Goal: Task Accomplishment & Management: Use online tool/utility

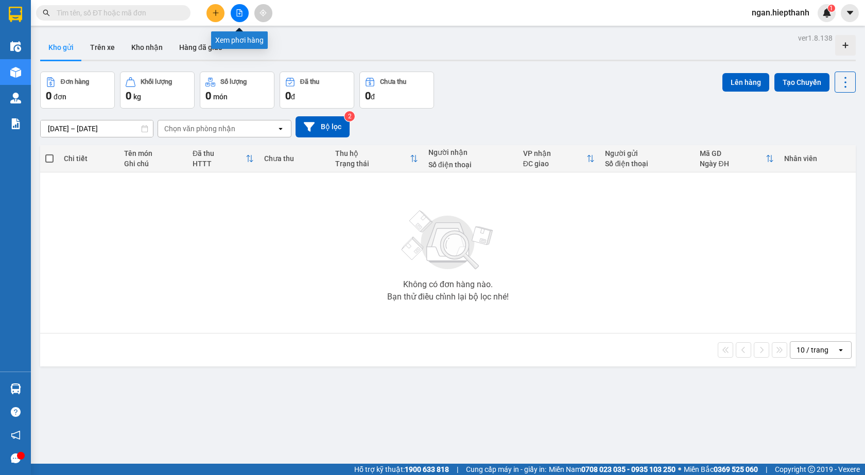
click at [241, 12] on icon "file-add" at bounding box center [240, 12] width 6 height 7
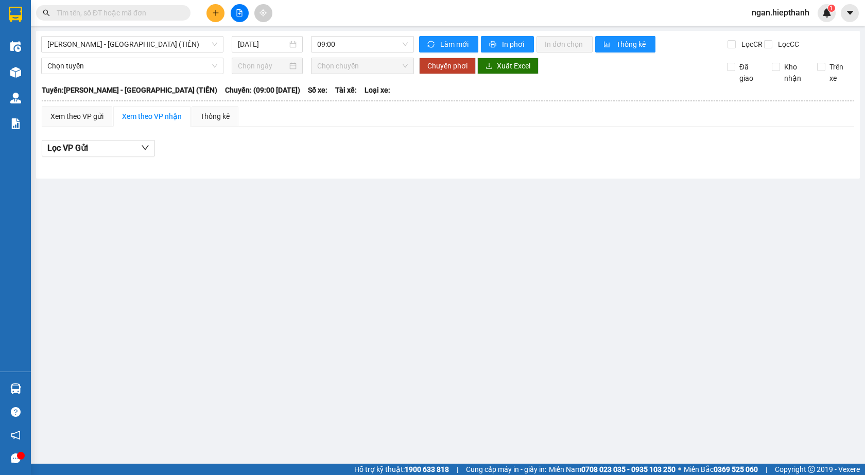
click at [142, 53] on div "Hồ Chí Minh - Tân Châu (TIỀN) 15/08/2025 09:00" at bounding box center [227, 44] width 373 height 16
click at [134, 47] on span "Hồ Chí Minh - Tân Châu (TIỀN)" at bounding box center [132, 44] width 170 height 15
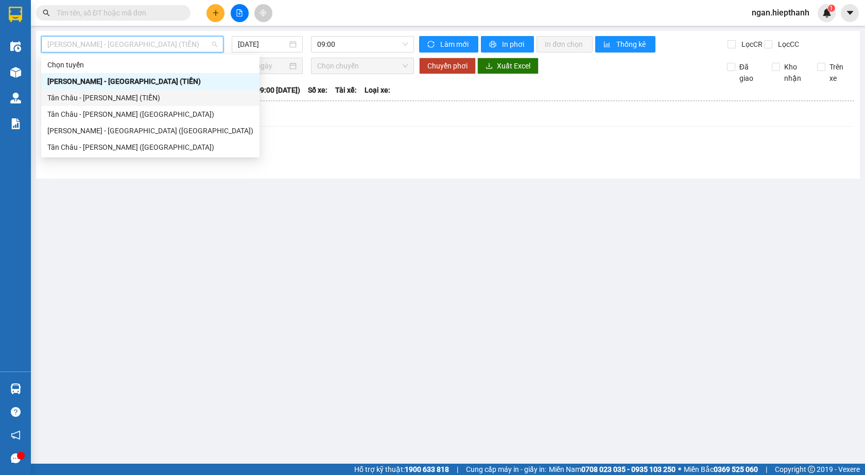
click at [70, 98] on div "Tân Châu - Hồ Chí Minh (TIỀN)" at bounding box center [150, 97] width 206 height 11
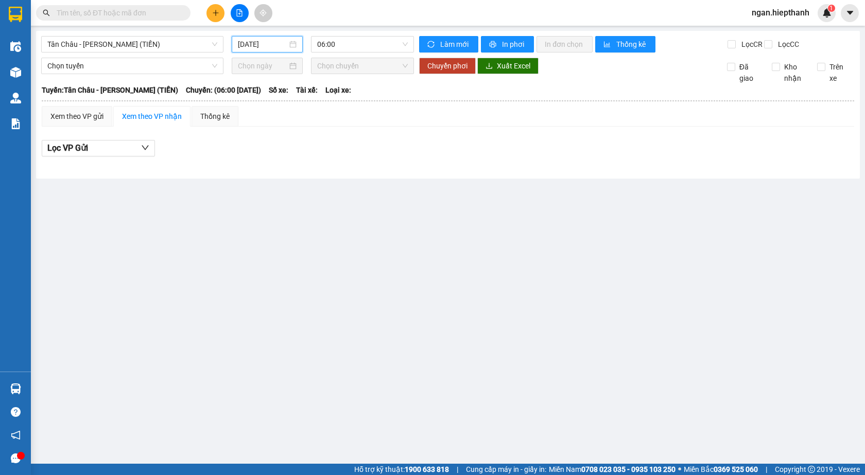
click at [274, 40] on input "15/08/2025" at bounding box center [262, 44] width 49 height 11
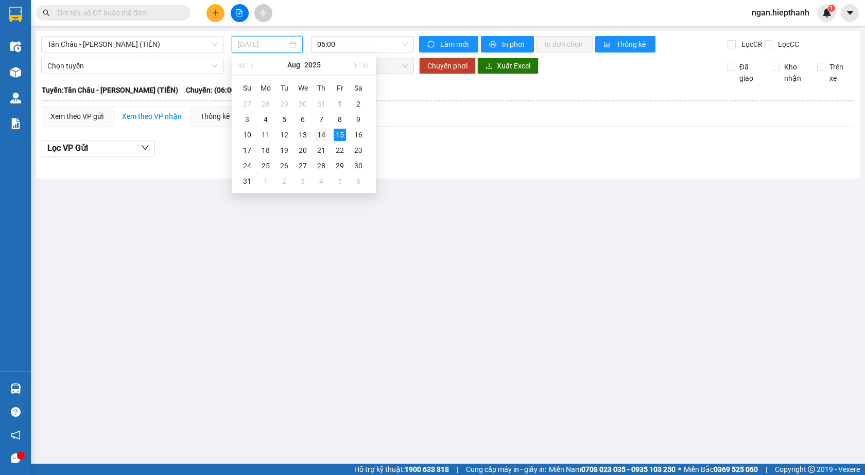
click at [323, 133] on div "14" at bounding box center [321, 135] width 12 height 12
type input "14/08/2025"
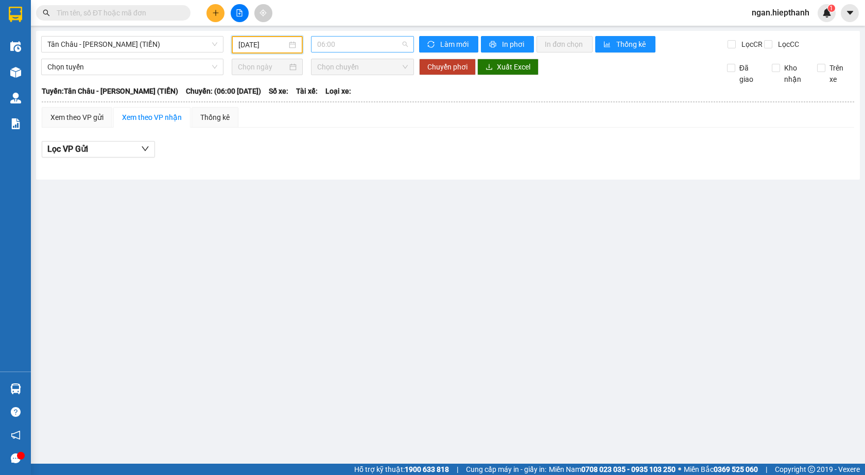
click at [334, 39] on span "06:00" at bounding box center [362, 44] width 91 height 15
click at [339, 165] on div "22:00" at bounding box center [357, 163] width 80 height 11
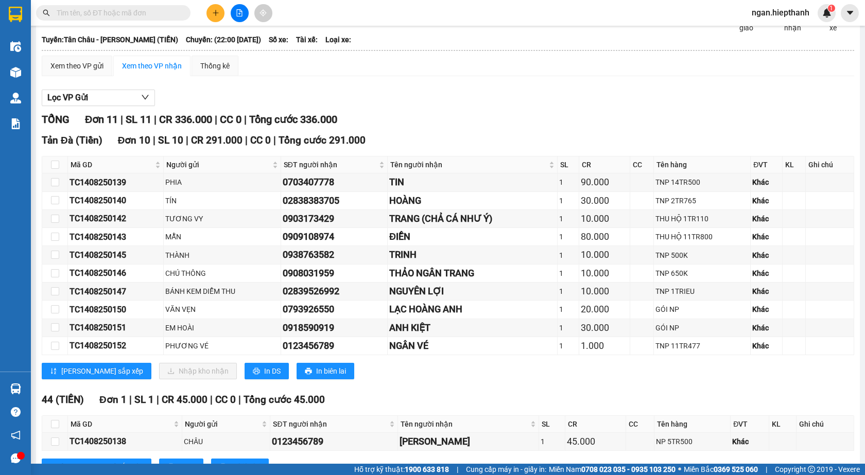
scroll to position [99, 0]
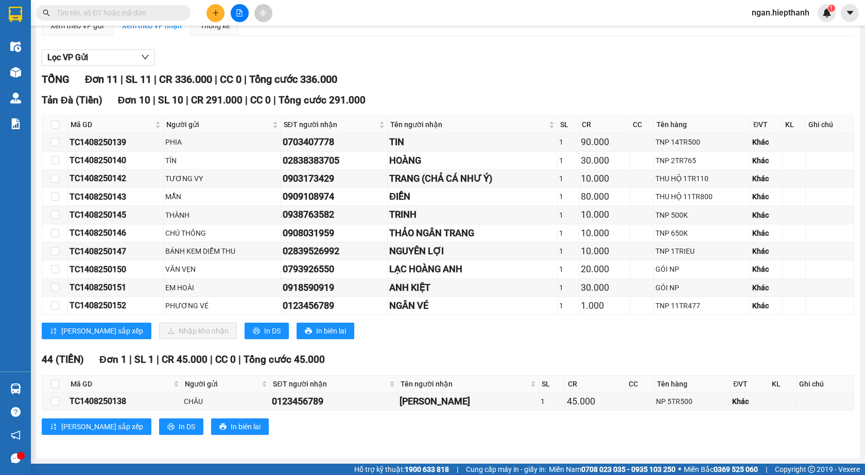
click at [169, 10] on input "text" at bounding box center [118, 12] width 122 height 11
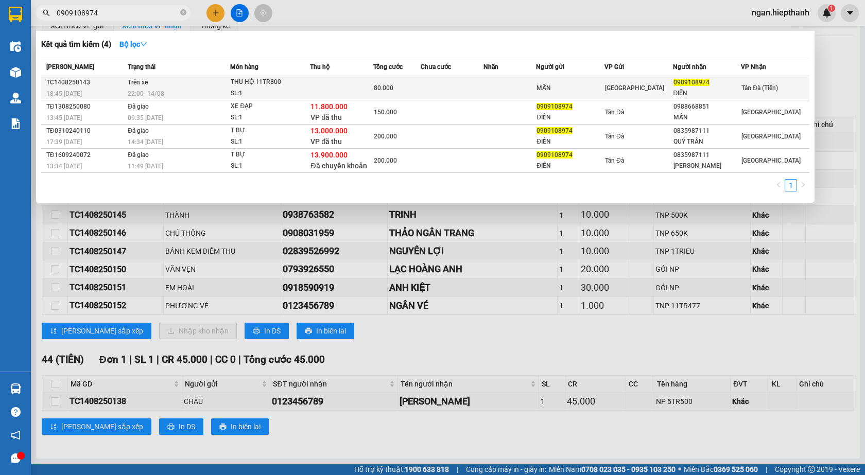
type input "0909108974"
click at [438, 97] on td at bounding box center [452, 88] width 63 height 24
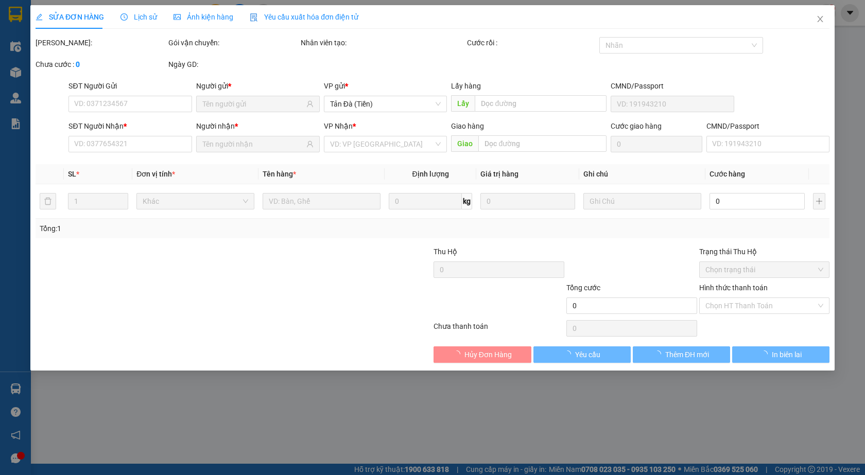
type input "MẪN"
type input "0909108974"
type input "ĐIỀN"
type input "80.000"
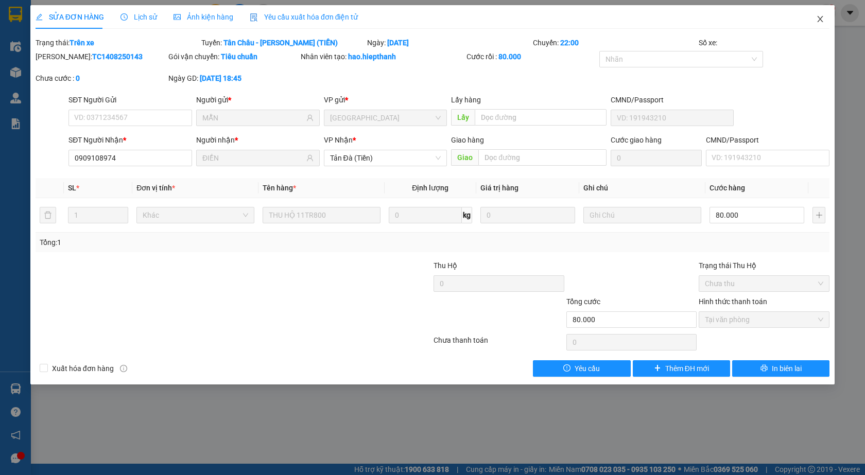
click at [826, 18] on span "Close" at bounding box center [820, 19] width 29 height 29
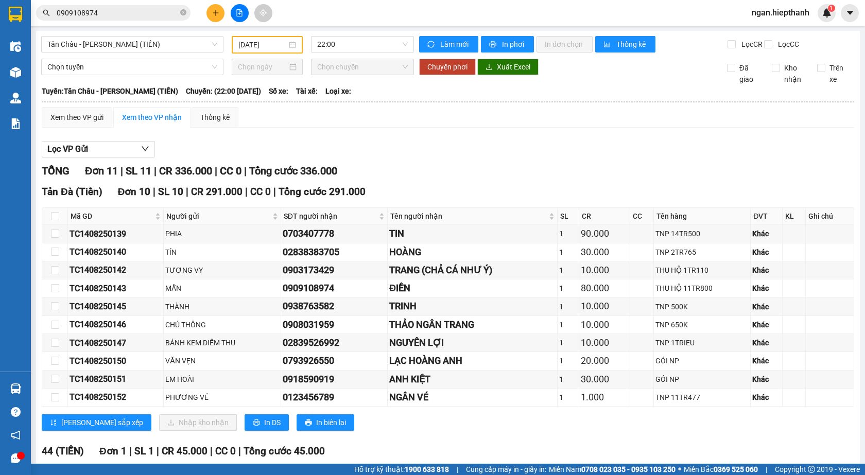
click at [114, 13] on input "0909108974" at bounding box center [118, 12] width 122 height 11
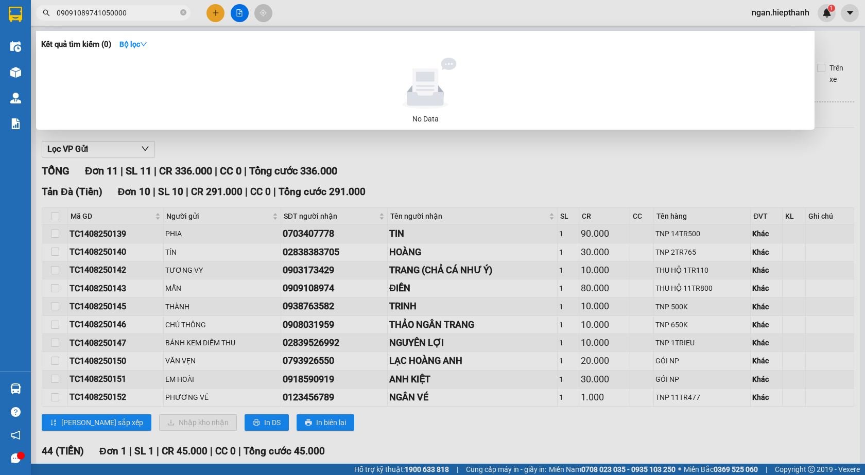
click at [96, 14] on input "09091089741050000" at bounding box center [118, 12] width 122 height 11
click at [96, 14] on input "1050000" at bounding box center [118, 12] width 122 height 11
click at [140, 14] on input "1050000" at bounding box center [118, 12] width 122 height 11
type input "1050000"
drag, startPoint x: 95, startPoint y: 15, endPoint x: 57, endPoint y: 17, distance: 38.1
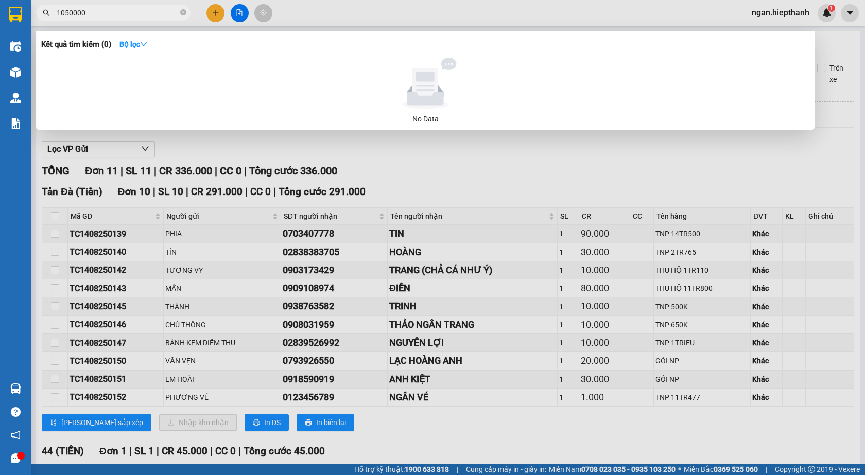
click at [57, 17] on input "1050000" at bounding box center [118, 12] width 122 height 11
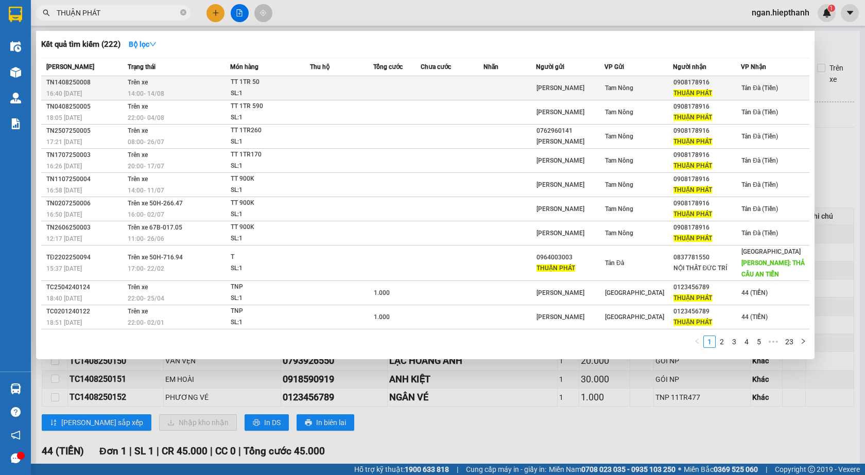
type input "THUẬN PHÁT"
click at [329, 96] on td at bounding box center [341, 88] width 63 height 24
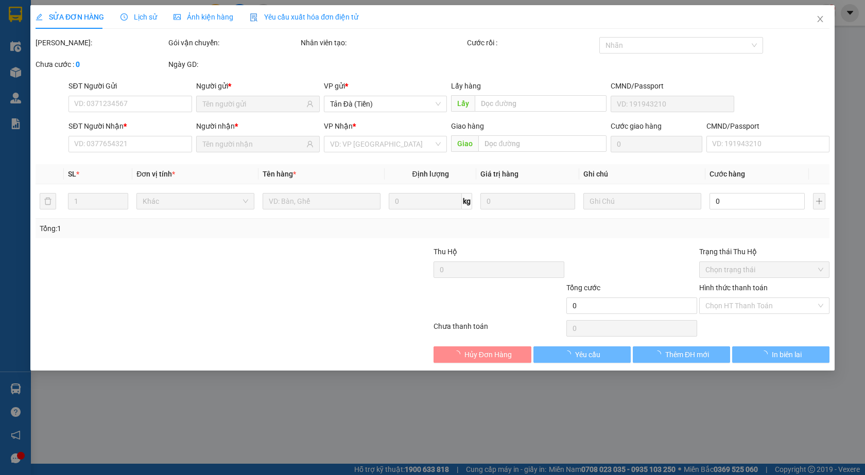
type input "HUỲNH TÚ"
type input "0908178916"
type input "THUẬN PHÁT"
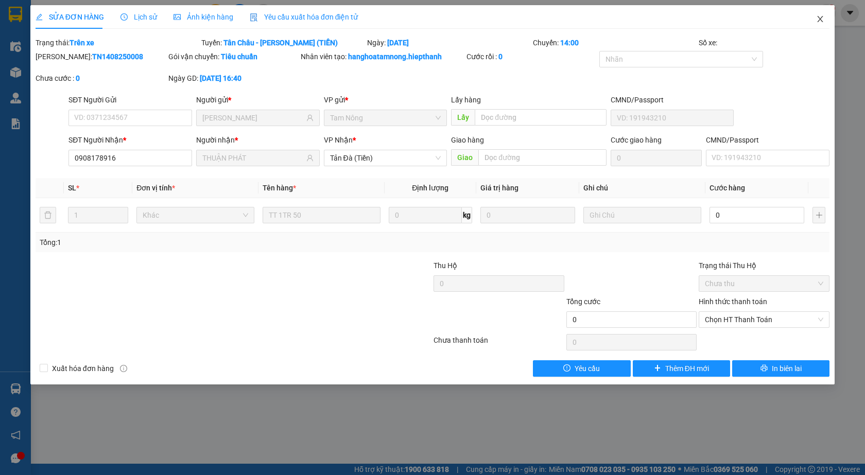
click at [816, 22] on icon "close" at bounding box center [820, 19] width 8 height 8
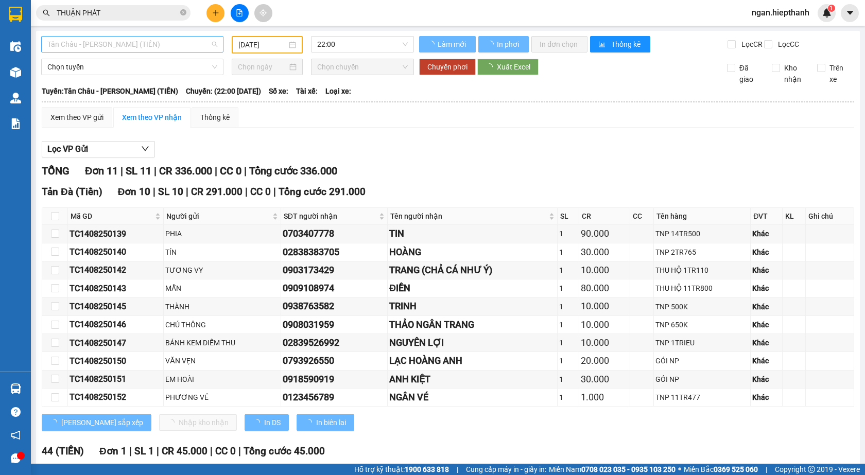
click at [79, 41] on span "Tân Châu - Hồ Chí Minh (TIỀN)" at bounding box center [132, 44] width 170 height 15
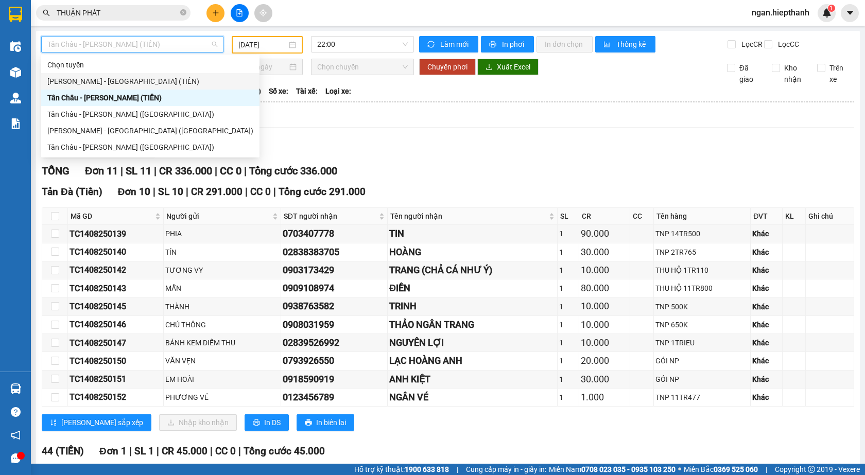
click at [80, 83] on div "Hồ Chí Minh - Tân Châu (TIỀN)" at bounding box center [150, 81] width 206 height 11
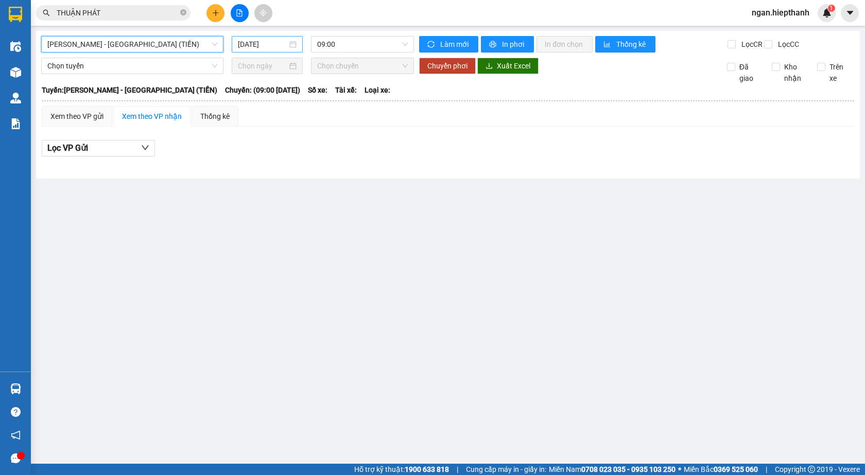
click at [254, 41] on input "15/08/2025" at bounding box center [262, 44] width 49 height 11
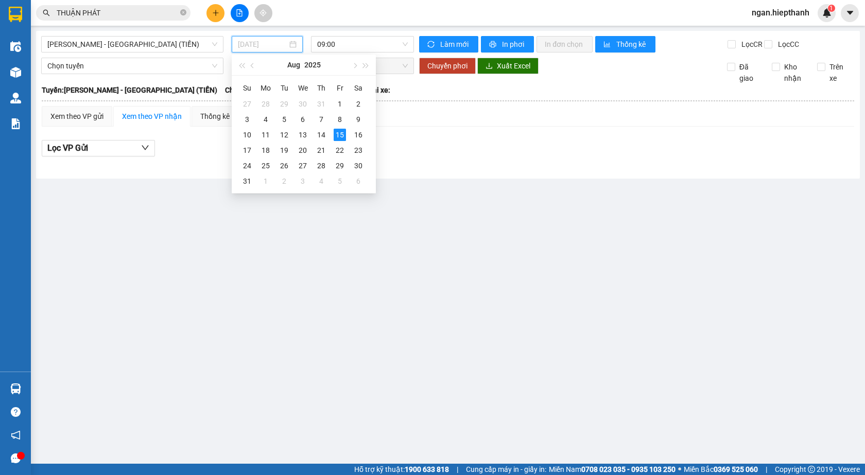
click at [331, 141] on td "15" at bounding box center [340, 134] width 19 height 15
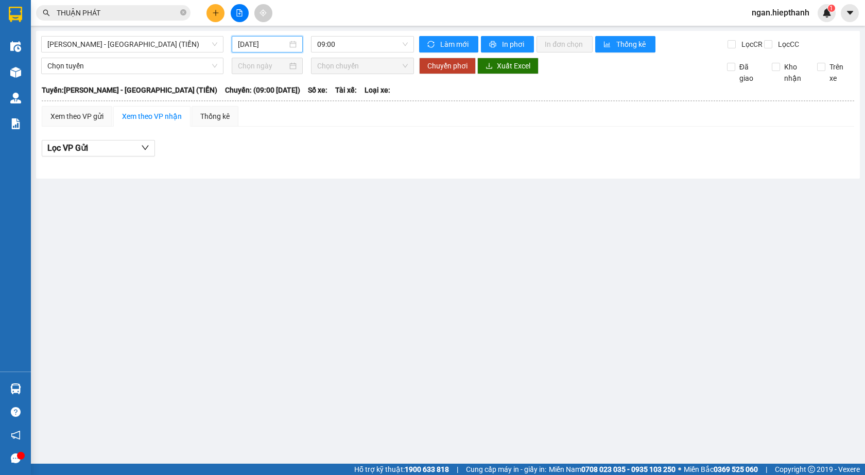
click at [256, 43] on input "15/08/2025" at bounding box center [262, 44] width 49 height 11
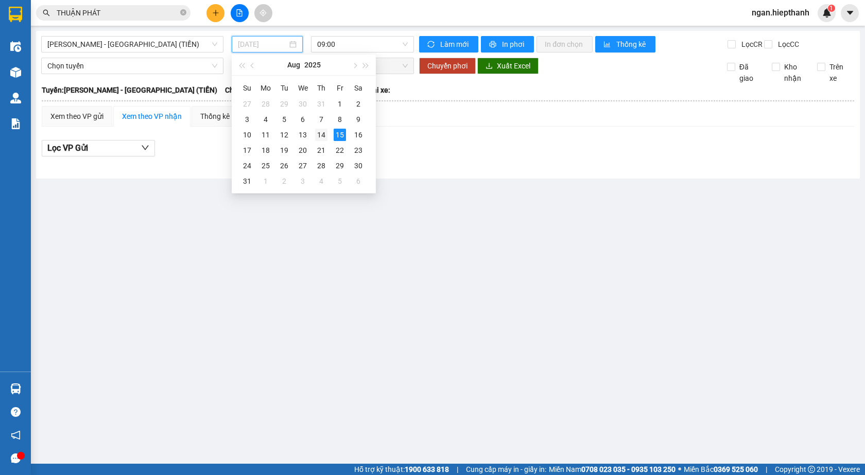
click at [321, 134] on div "14" at bounding box center [321, 135] width 12 height 12
type input "14/08/2025"
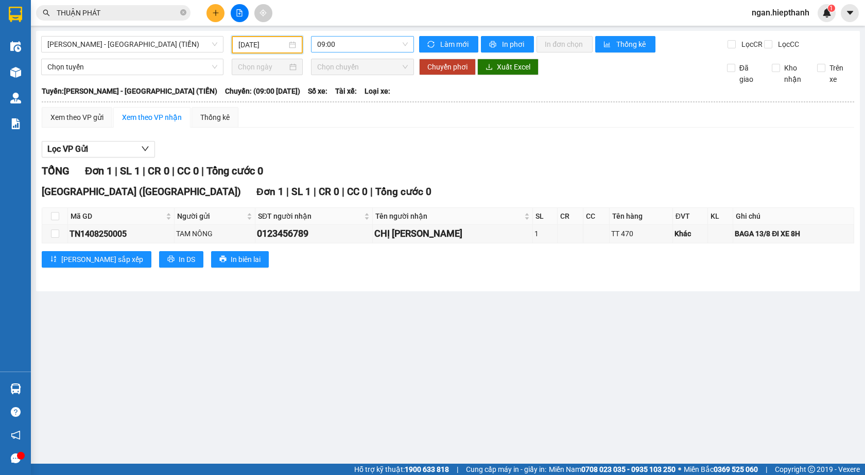
click at [331, 41] on span "09:00" at bounding box center [362, 44] width 91 height 15
click at [335, 97] on div "11:00" at bounding box center [357, 97] width 80 height 11
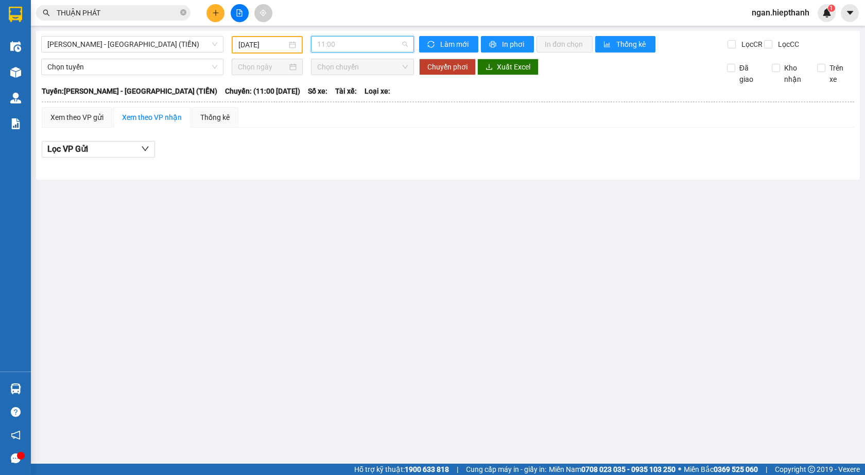
click at [338, 43] on span "11:00" at bounding box center [362, 44] width 91 height 15
click at [339, 115] on div "21:00" at bounding box center [357, 114] width 80 height 11
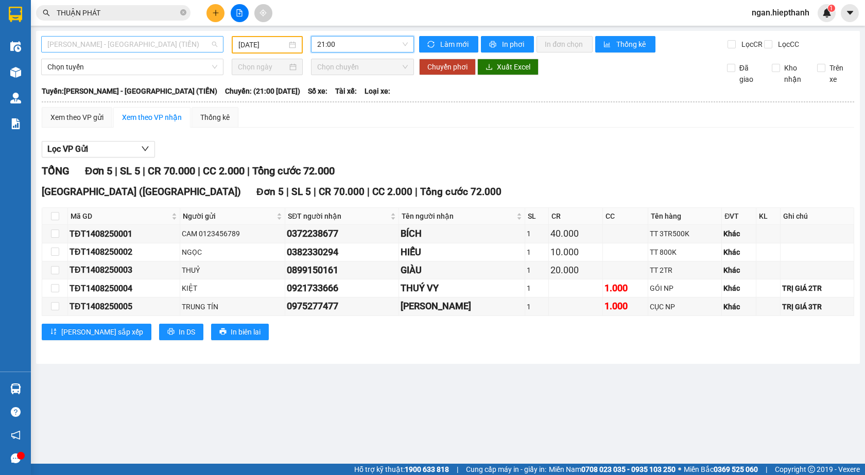
click at [143, 50] on span "Hồ Chí Minh - Tân Châu (TIỀN)" at bounding box center [132, 44] width 170 height 15
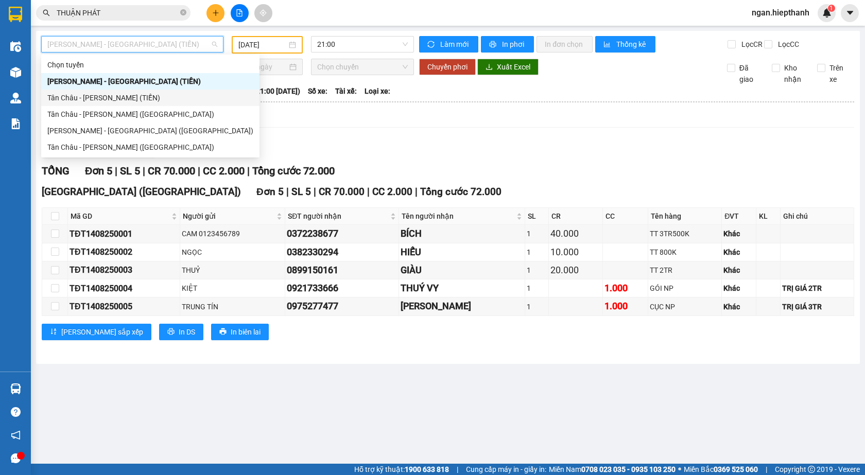
click at [87, 93] on div "Tân Châu - Hồ Chí Minh (TIỀN)" at bounding box center [150, 97] width 206 height 11
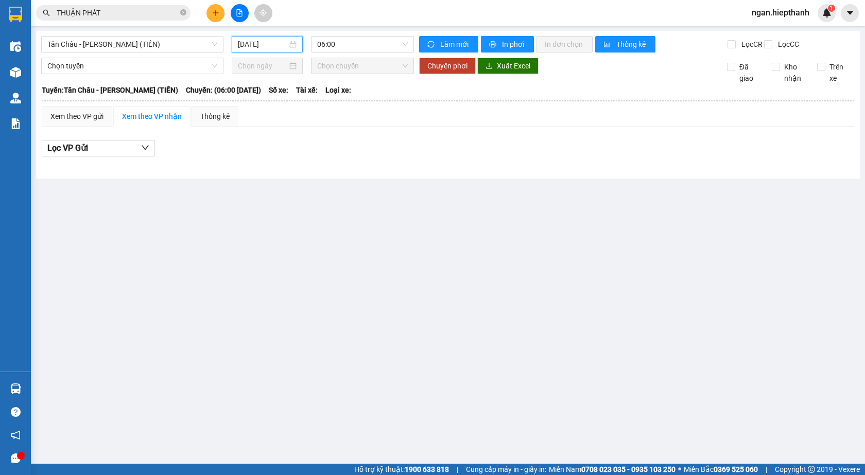
click at [243, 43] on input "15/08/2025" at bounding box center [262, 44] width 49 height 11
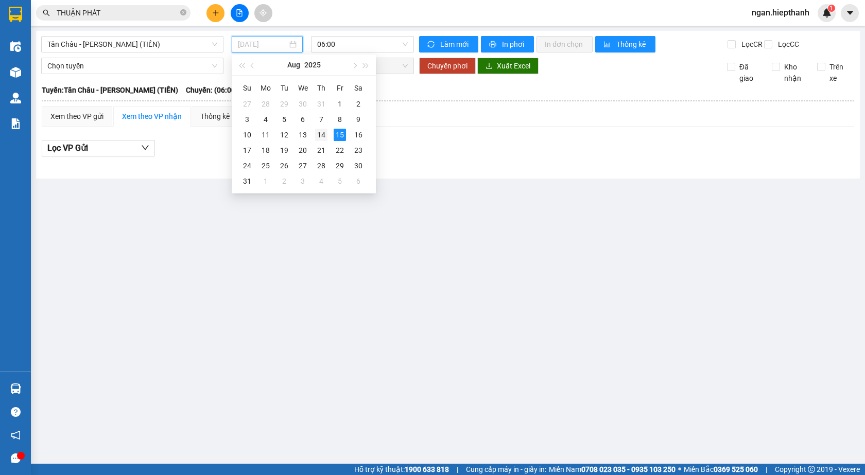
click at [324, 139] on div "14" at bounding box center [321, 135] width 12 height 12
type input "14/08/2025"
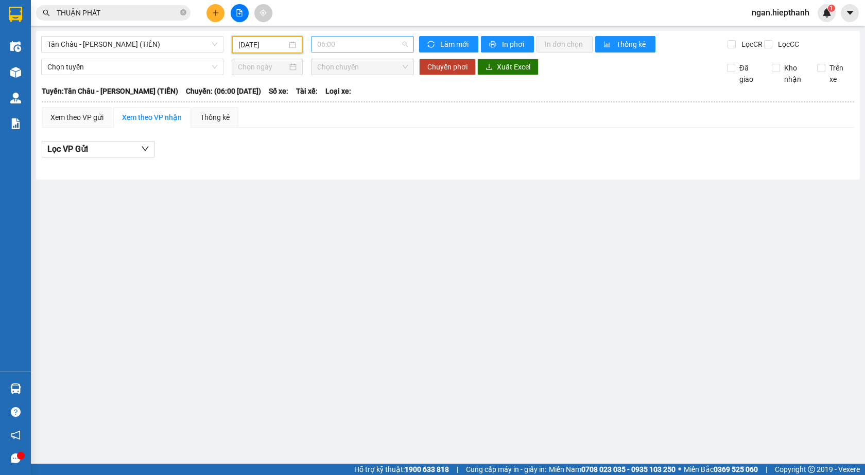
click at [329, 39] on span "06:00" at bounding box center [362, 44] width 91 height 15
click at [334, 158] on div "22:00" at bounding box center [357, 164] width 93 height 16
